Goal: Answer question/provide support: Share knowledge or assist other users

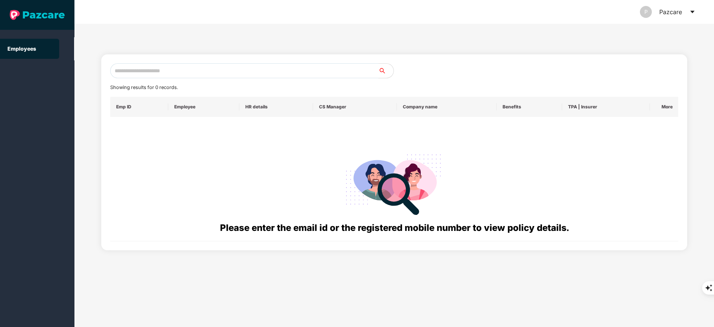
click at [135, 70] on input "text" at bounding box center [244, 70] width 268 height 15
paste input "**********"
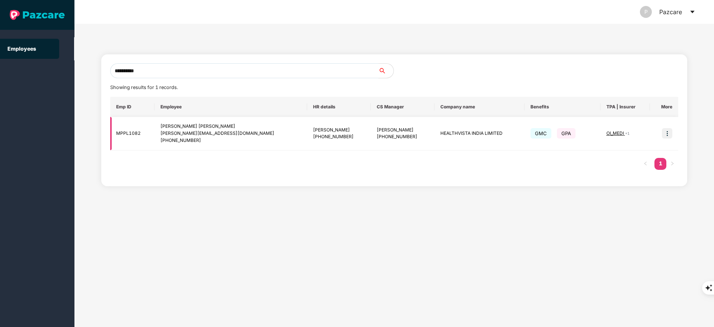
type input "**********"
click at [661, 131] on td at bounding box center [664, 133] width 28 height 33
click at [665, 133] on img at bounding box center [667, 133] width 10 height 10
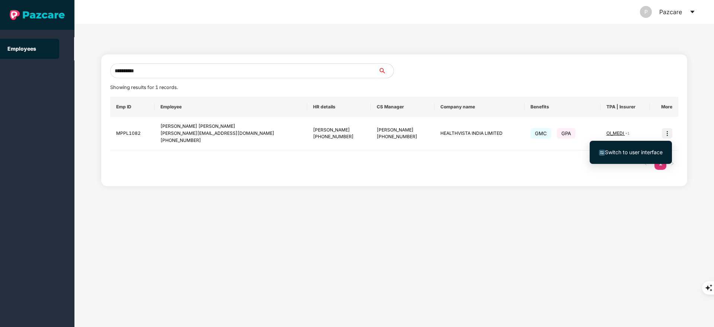
click at [653, 155] on span "Switch to user interface" at bounding box center [631, 152] width 64 height 8
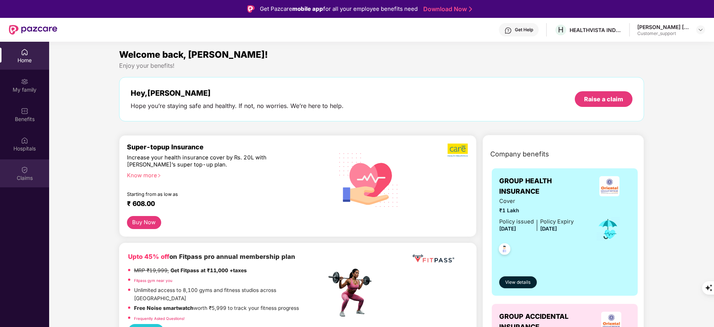
click at [15, 175] on div "Claims" at bounding box center [24, 177] width 49 height 7
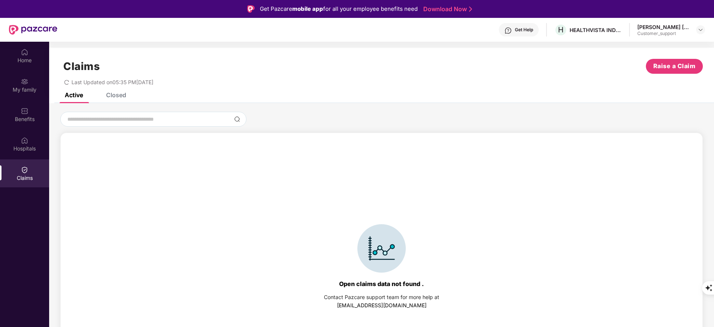
click at [114, 97] on div "Closed" at bounding box center [116, 94] width 20 height 7
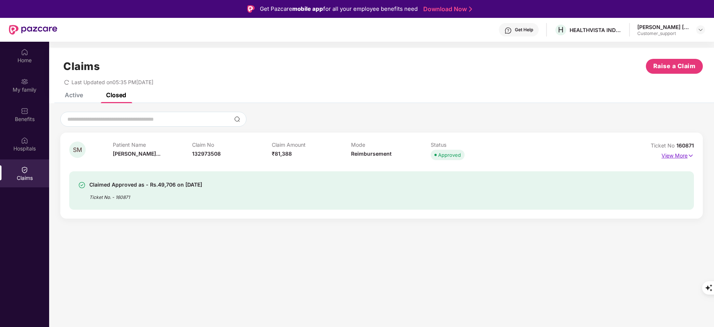
click at [666, 157] on p "View More" at bounding box center [677, 155] width 32 height 10
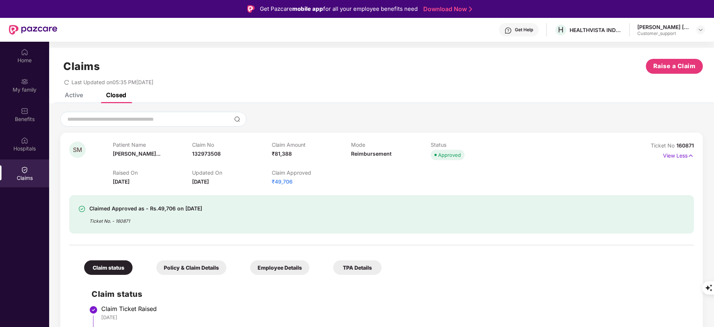
click at [672, 145] on span "Ticket No" at bounding box center [664, 145] width 26 height 6
click at [672, 143] on span "Ticket No" at bounding box center [664, 145] width 26 height 6
drag, startPoint x: 675, startPoint y: 143, endPoint x: 710, endPoint y: 135, distance: 36.3
copy span "160871"
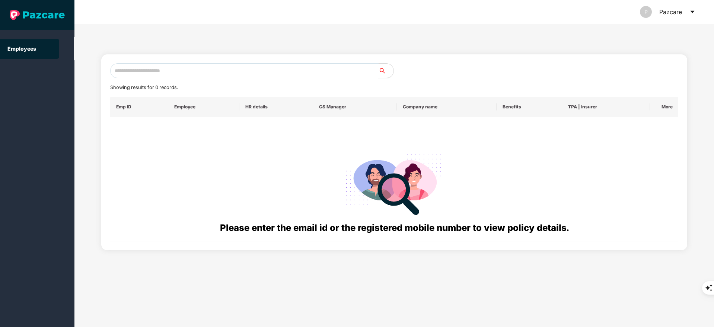
click at [133, 66] on input "text" at bounding box center [244, 70] width 268 height 15
paste input "**********"
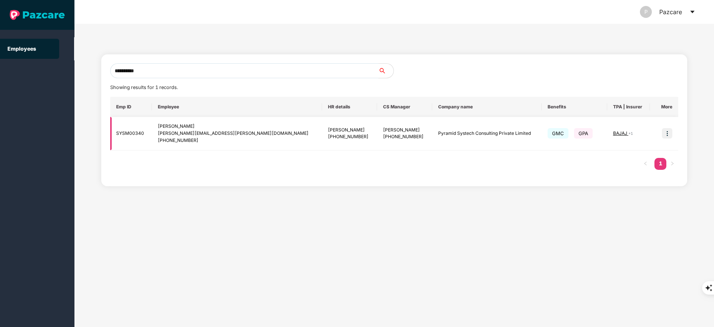
type input "**********"
click at [670, 130] on img at bounding box center [667, 133] width 10 height 10
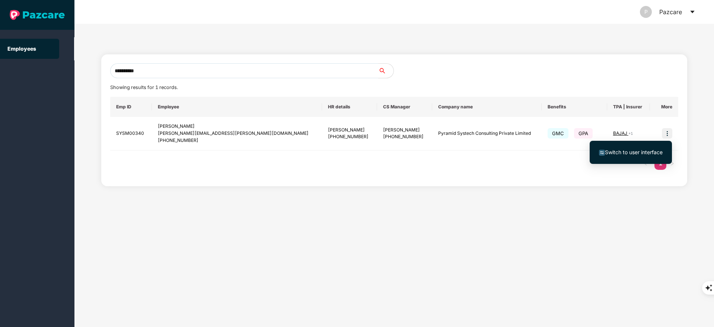
click at [647, 150] on span "Switch to user interface" at bounding box center [634, 152] width 58 height 6
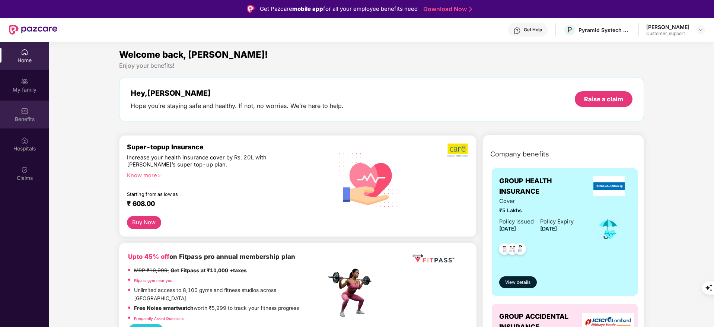
click at [19, 111] on div "Benefits" at bounding box center [24, 114] width 49 height 28
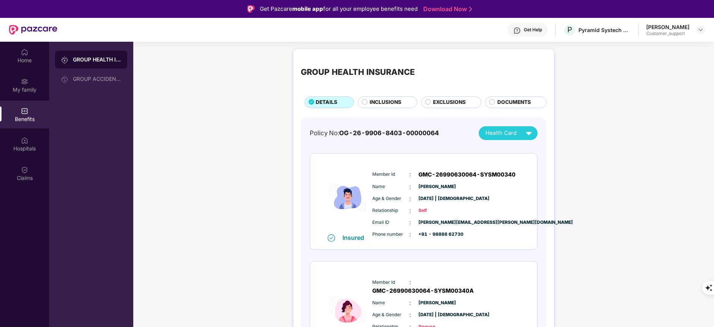
click at [392, 102] on span "INCLUSIONS" at bounding box center [386, 102] width 32 height 8
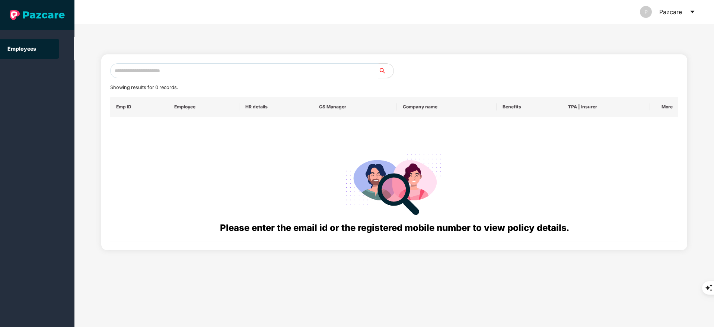
click at [124, 67] on input "text" at bounding box center [244, 70] width 268 height 15
paste input "**********"
type input "*"
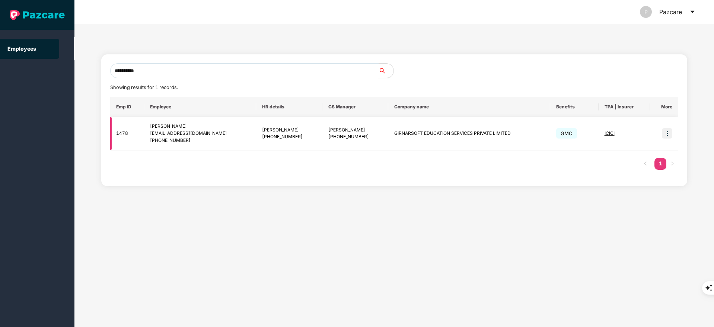
type input "**********"
click at [665, 132] on img at bounding box center [667, 133] width 10 height 10
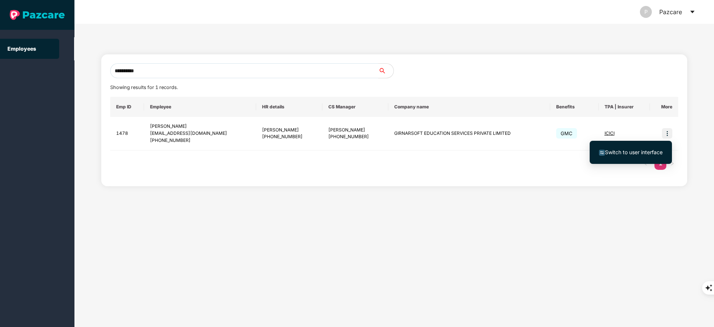
click at [647, 150] on span "Switch to user interface" at bounding box center [634, 152] width 58 height 6
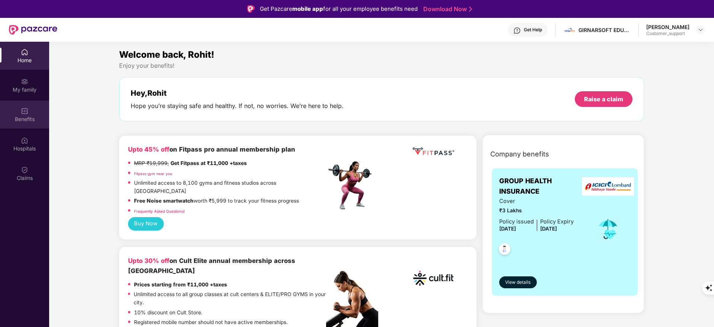
click at [44, 114] on div "Benefits" at bounding box center [24, 114] width 49 height 28
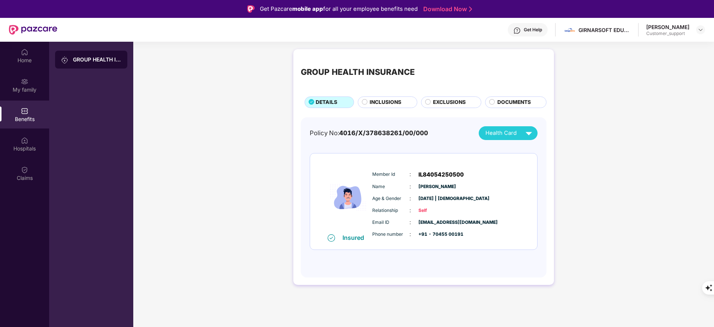
click at [383, 97] on div "INCLUSIONS" at bounding box center [388, 102] width 60 height 12
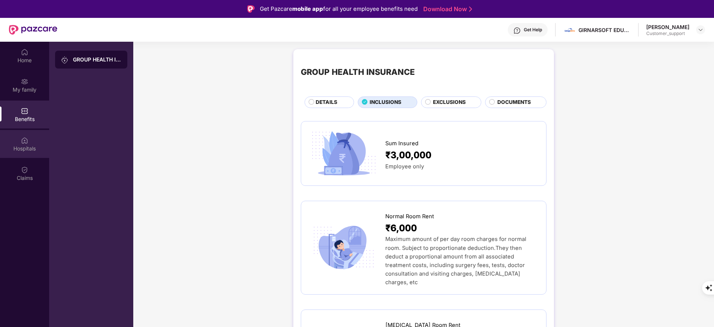
click at [26, 140] on img at bounding box center [24, 140] width 7 height 7
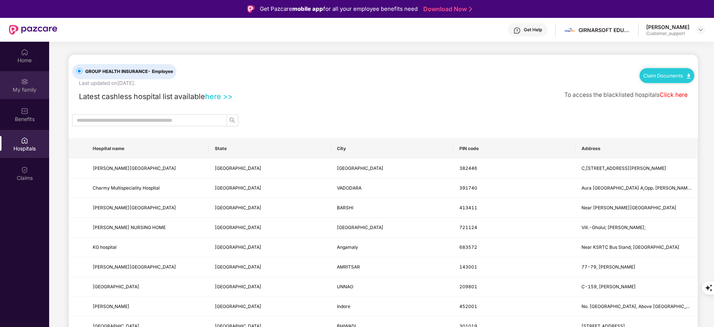
click at [22, 81] on img at bounding box center [24, 81] width 7 height 7
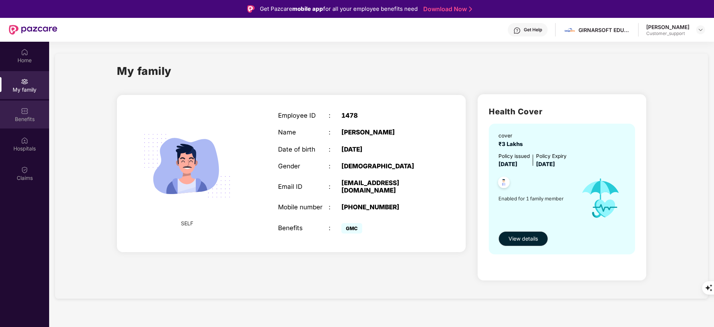
click at [36, 115] on div "Benefits" at bounding box center [24, 114] width 49 height 28
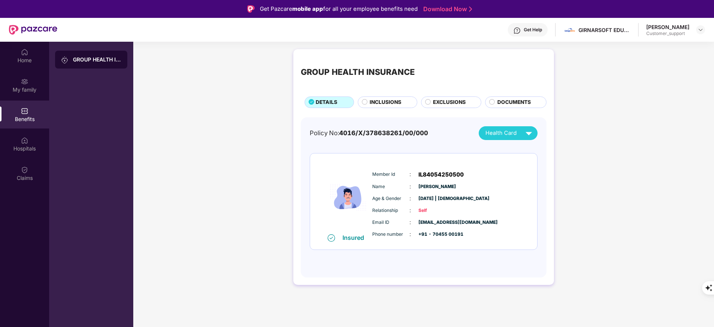
click at [391, 99] on span "INCLUSIONS" at bounding box center [386, 102] width 32 height 8
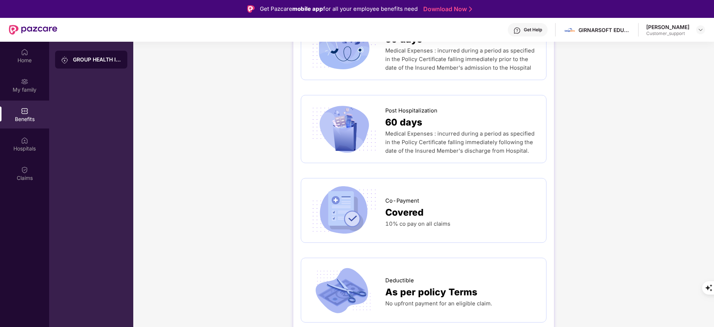
scroll to position [513, 0]
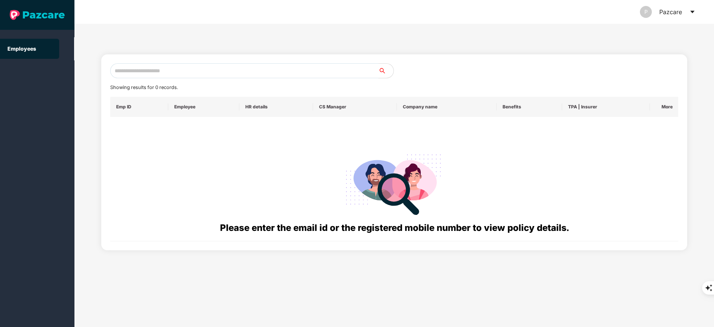
click at [140, 74] on input "text" at bounding box center [244, 70] width 268 height 15
paste input "**********"
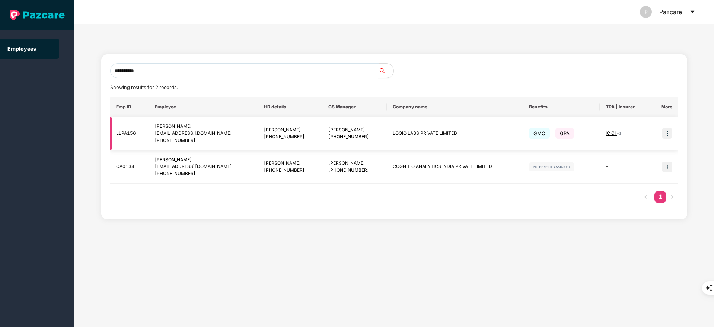
type input "**********"
click at [666, 132] on img at bounding box center [667, 133] width 10 height 10
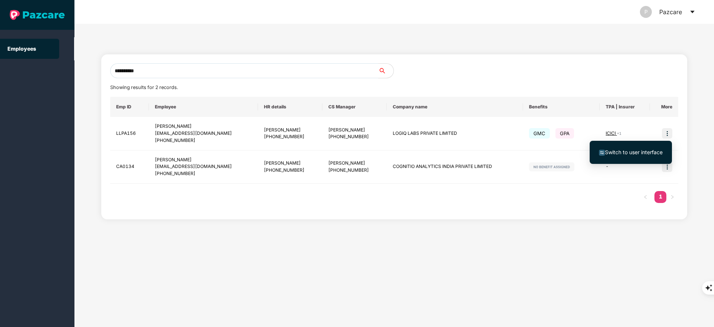
click at [628, 156] on span "Switch to user interface" at bounding box center [631, 152] width 64 height 8
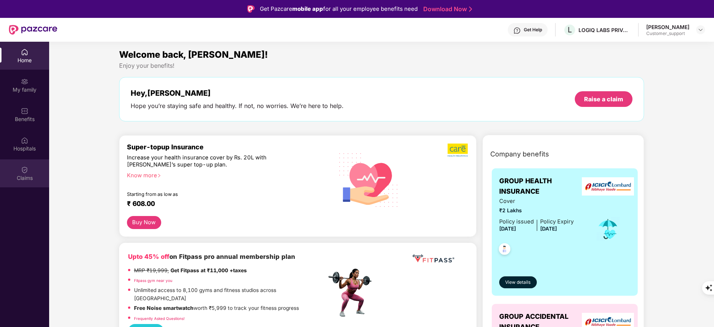
click at [26, 172] on img at bounding box center [24, 169] width 7 height 7
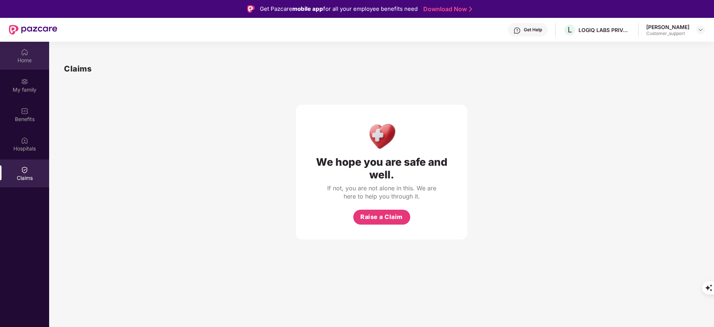
click at [24, 51] on img at bounding box center [24, 51] width 7 height 7
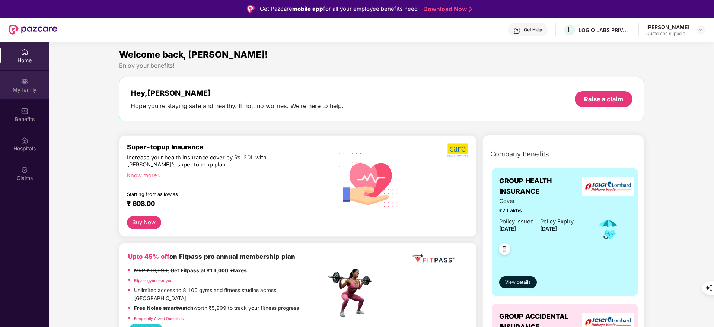
click at [36, 84] on div "My family" at bounding box center [24, 85] width 49 height 28
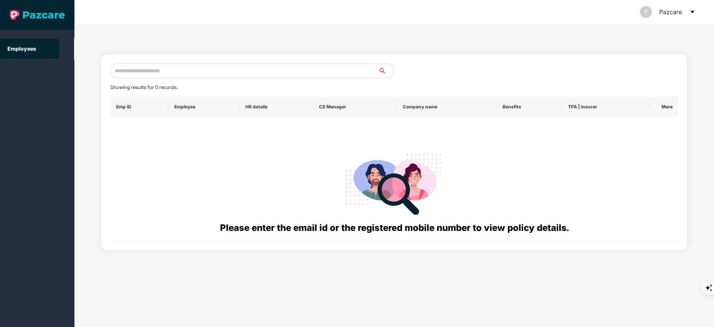
click at [183, 69] on input "text" at bounding box center [244, 70] width 268 height 15
paste input "**********"
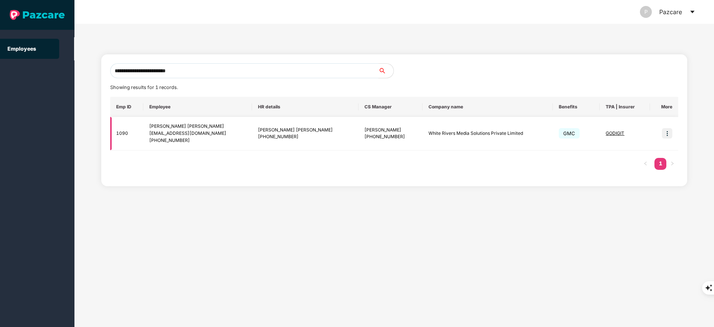
type input "**********"
click at [671, 131] on img at bounding box center [667, 133] width 10 height 10
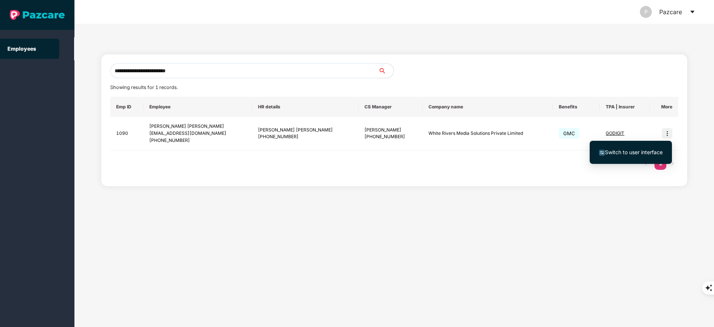
click at [628, 150] on span "Switch to user interface" at bounding box center [634, 152] width 58 height 6
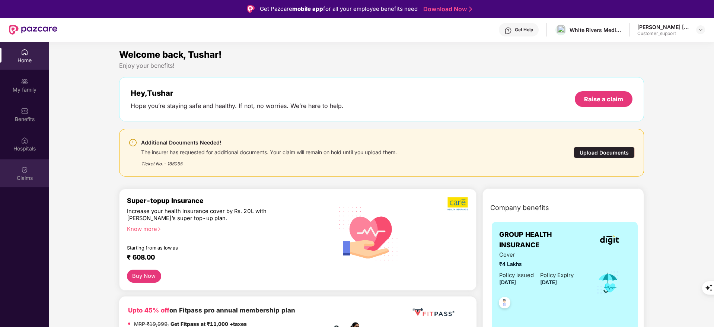
click at [36, 170] on div "Claims" at bounding box center [24, 173] width 49 height 28
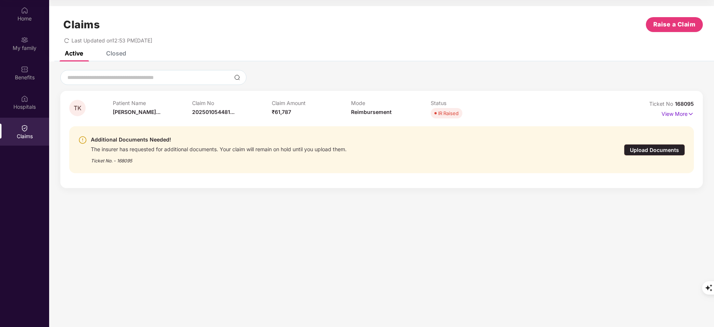
scroll to position [0, 0]
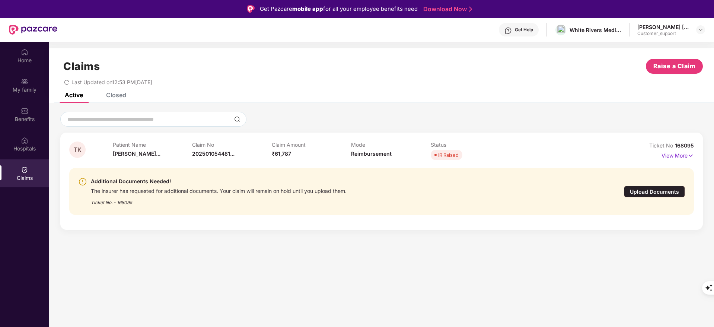
click at [675, 155] on p "View More" at bounding box center [677, 155] width 32 height 10
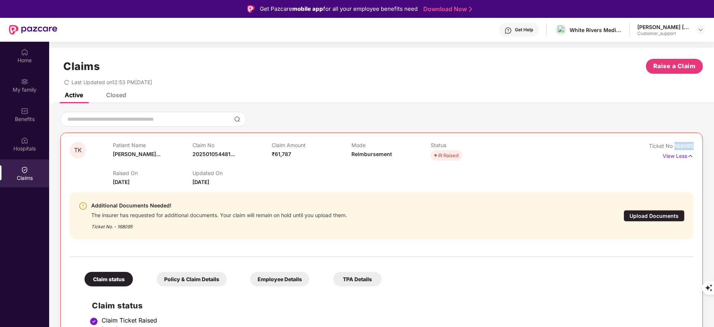
drag, startPoint x: 674, startPoint y: 143, endPoint x: 703, endPoint y: 147, distance: 28.9
click at [703, 147] on div "TK Patient Name [PERSON_NAME]... Claim No 202501054481... Claim Amount ₹61,787 …" at bounding box center [381, 297] width 665 height 371
copy span "168095"
